Goal: Find specific page/section: Find specific page/section

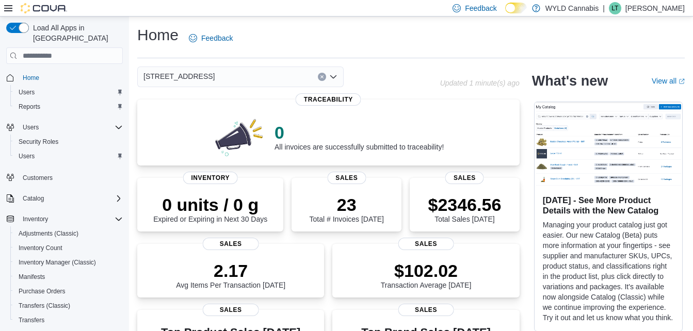
click at [323, 74] on button "Clear input" at bounding box center [322, 77] width 8 height 8
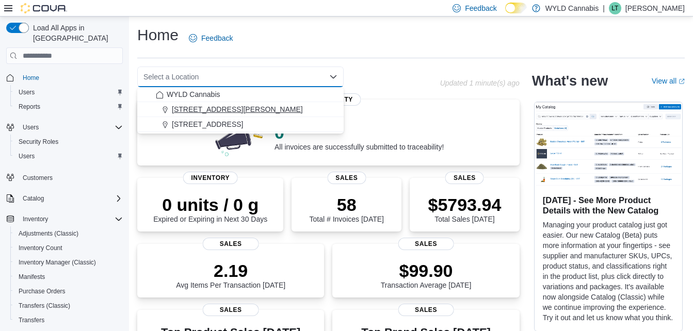
click at [225, 112] on span "[STREET_ADDRESS][PERSON_NAME]" at bounding box center [237, 109] width 131 height 10
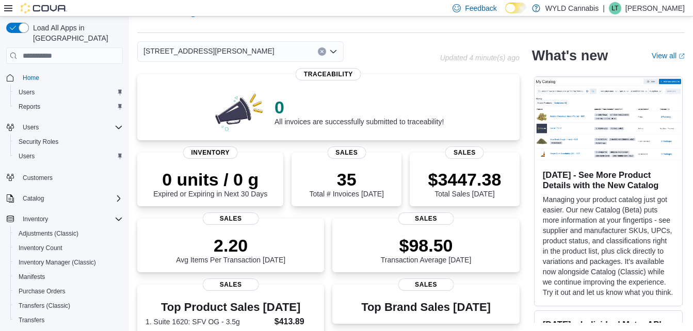
scroll to position [178, 0]
